Goal: Task Accomplishment & Management: Use online tool/utility

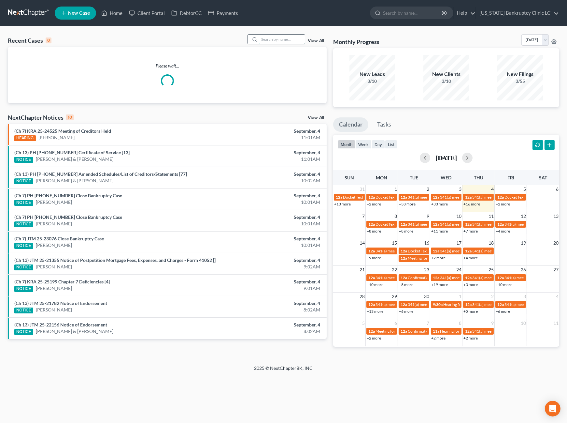
click at [277, 37] on input "search" at bounding box center [282, 39] width 46 height 9
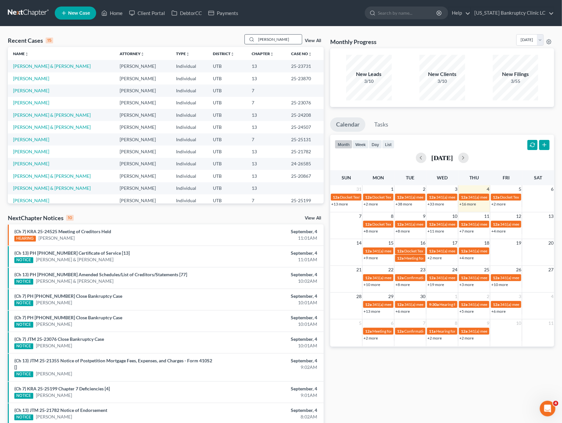
type input "[PERSON_NAME]"
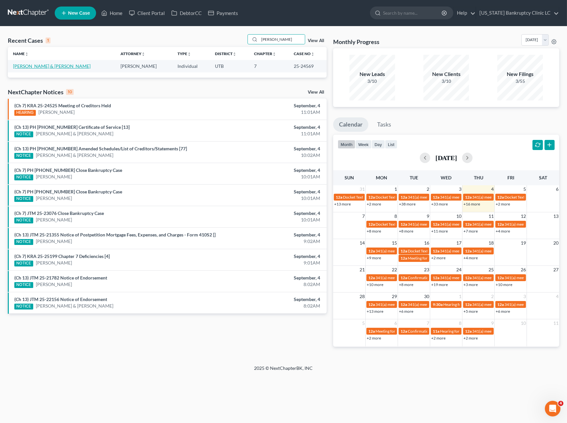
click at [32, 66] on link "[PERSON_NAME] & [PERSON_NAME]" at bounding box center [52, 66] width 78 height 6
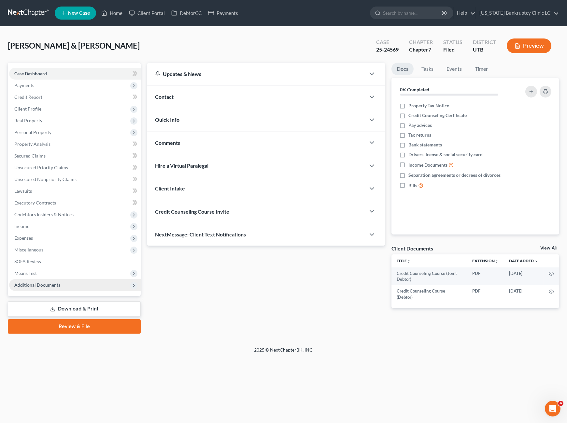
click at [44, 282] on span "Additional Documents" at bounding box center [37, 285] width 46 height 6
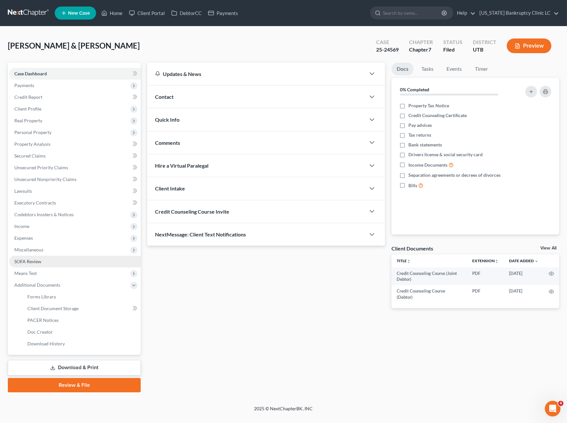
click at [41, 260] on span "SOFA Review" at bounding box center [27, 261] width 27 height 6
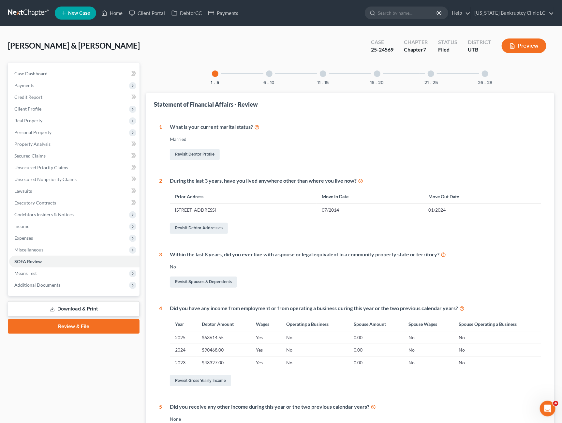
click at [426, 74] on div "21 - 25" at bounding box center [431, 74] width 22 height 22
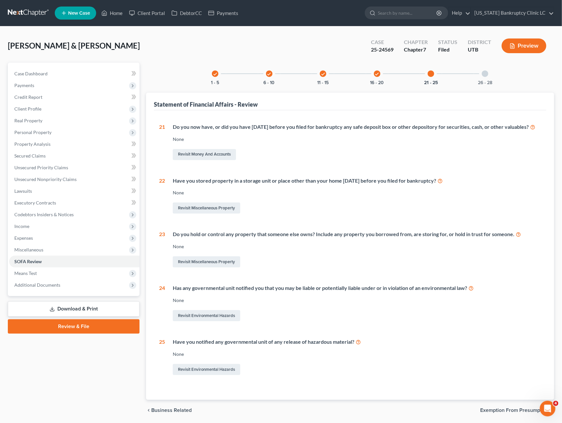
click at [487, 73] on div at bounding box center [484, 73] width 7 height 7
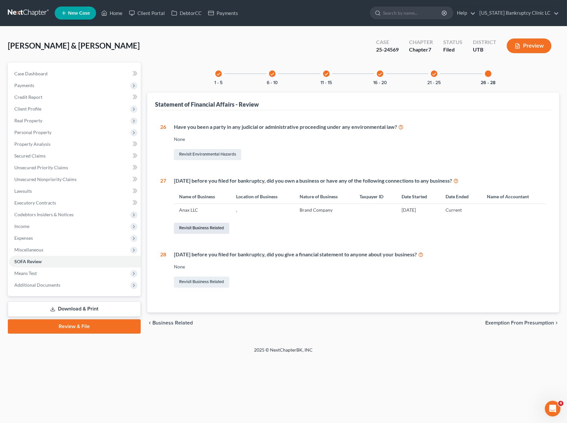
click at [203, 232] on link "Revisit Business Related" at bounding box center [201, 227] width 55 height 11
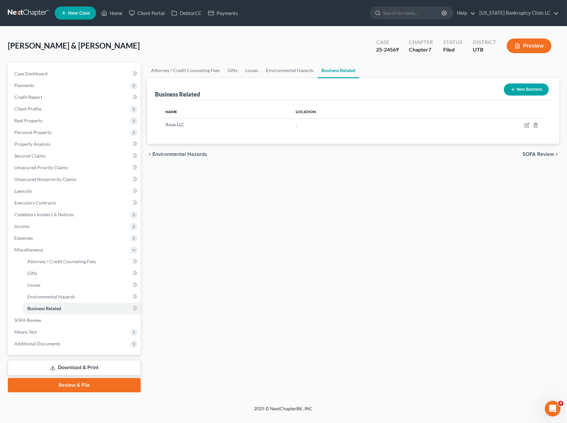
drag, startPoint x: 491, startPoint y: 233, endPoint x: 294, endPoint y: 146, distance: 214.7
click at [489, 232] on div "Attorney / Credit Counseling Fees Gifts Losses Environmental Hazards Business R…" at bounding box center [353, 227] width 419 height 329
click at [412, 12] on input "search" at bounding box center [413, 13] width 60 height 12
type input "[GEOGRAPHIC_DATA]"
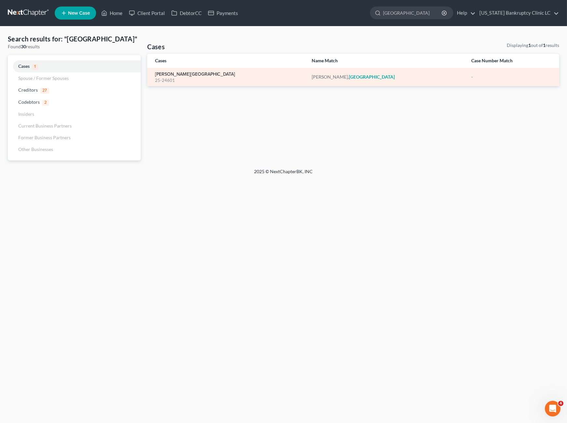
click at [184, 72] on link "[PERSON_NAME][GEOGRAPHIC_DATA]" at bounding box center [195, 74] width 80 height 5
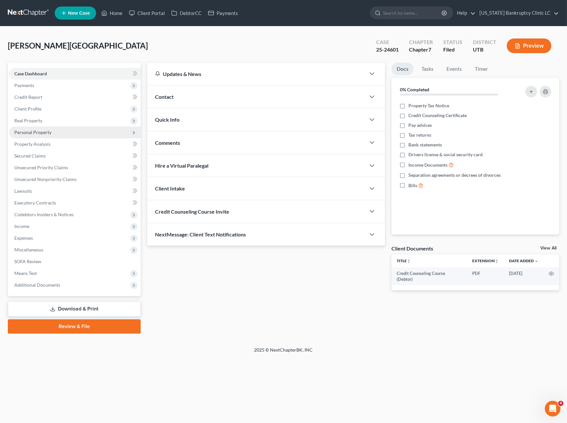
click at [40, 133] on span "Personal Property" at bounding box center [32, 132] width 37 height 6
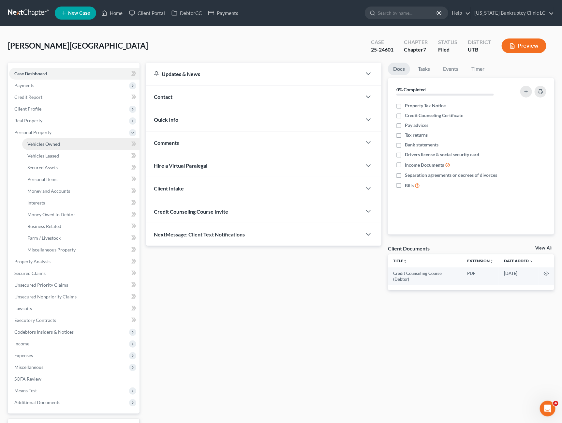
click at [51, 142] on span "Vehicles Owned" at bounding box center [43, 144] width 33 height 6
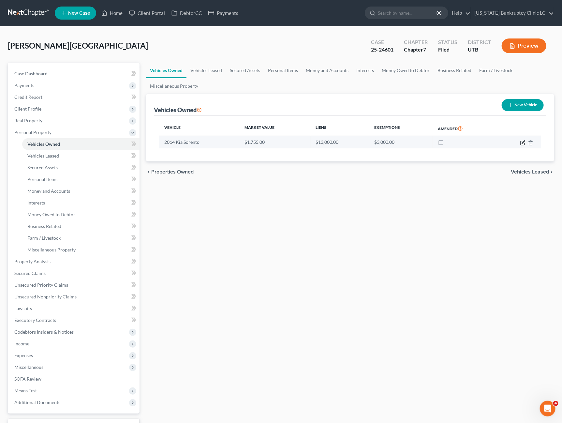
click at [522, 142] on icon "button" at bounding box center [522, 142] width 5 height 5
select select "0"
select select "12"
select select "3"
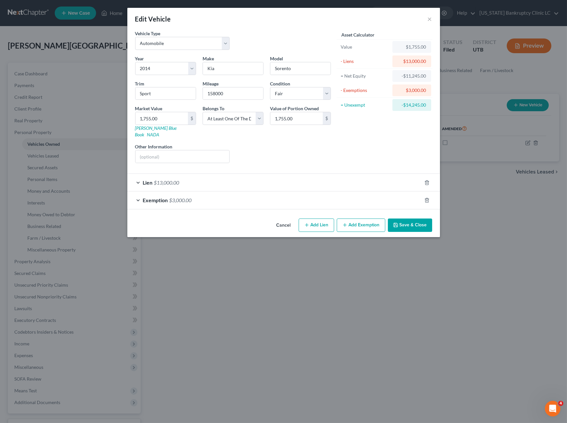
click at [218, 176] on div "Lien $13,000.00" at bounding box center [274, 182] width 294 height 17
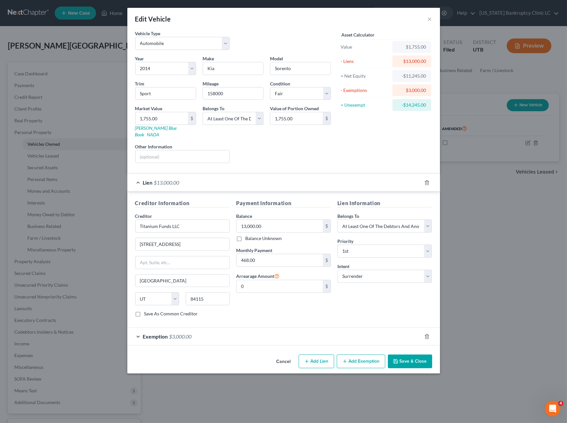
click at [433, 16] on div "Edit Vehicle ×" at bounding box center [283, 19] width 313 height 22
click at [429, 18] on button "×" at bounding box center [430, 19] width 5 height 8
